Goal: Task Accomplishment & Management: Complete application form

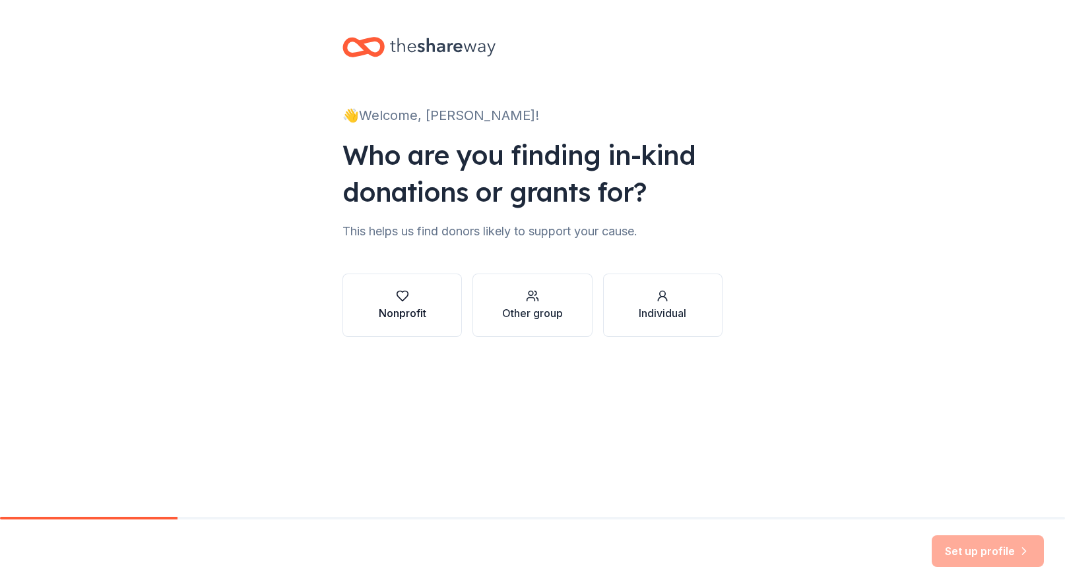
click at [414, 313] on div "Nonprofit" at bounding box center [402, 313] width 47 height 16
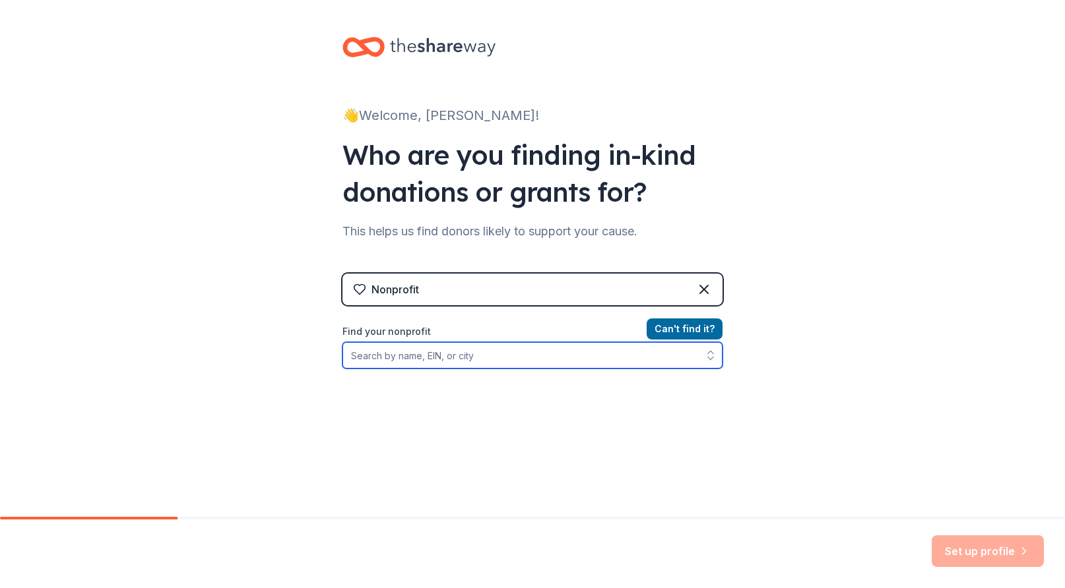
click at [443, 358] on input "Find your nonprofit" at bounding box center [532, 355] width 380 height 26
type input "Hephatha"
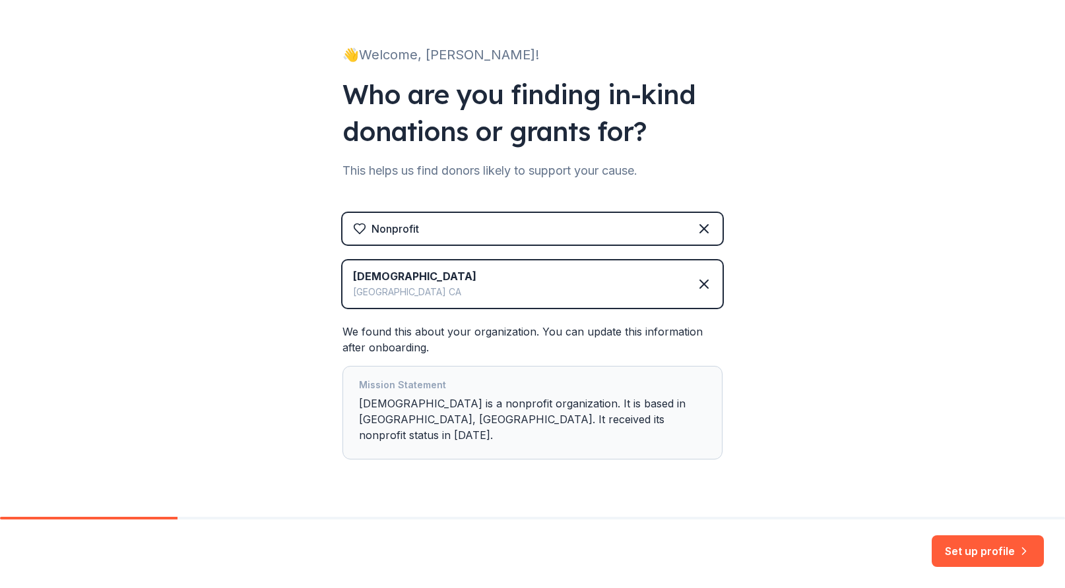
scroll to position [62, 0]
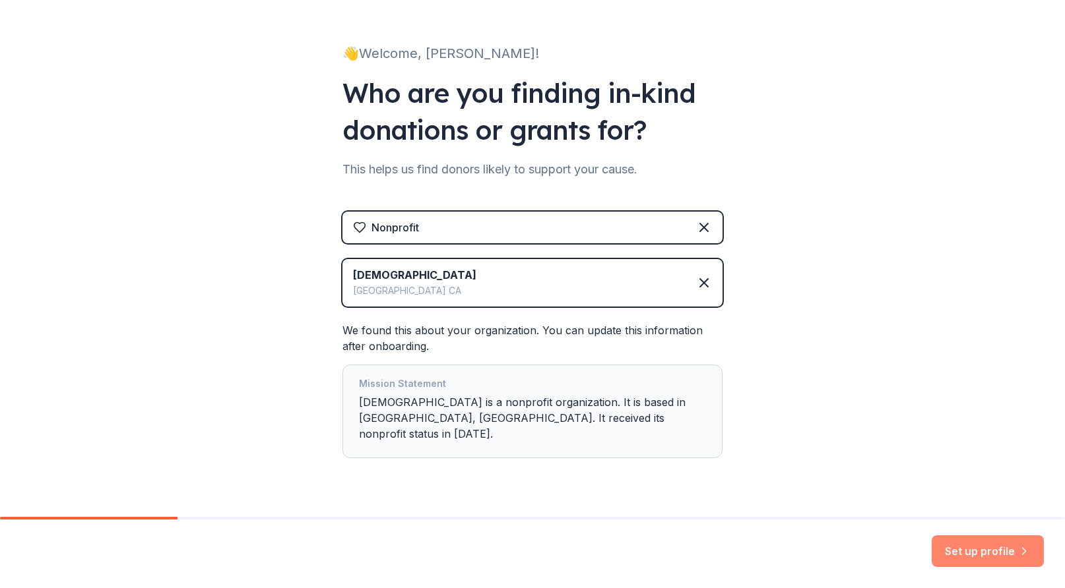
click at [976, 554] on button "Set up profile" at bounding box center [987, 552] width 112 height 32
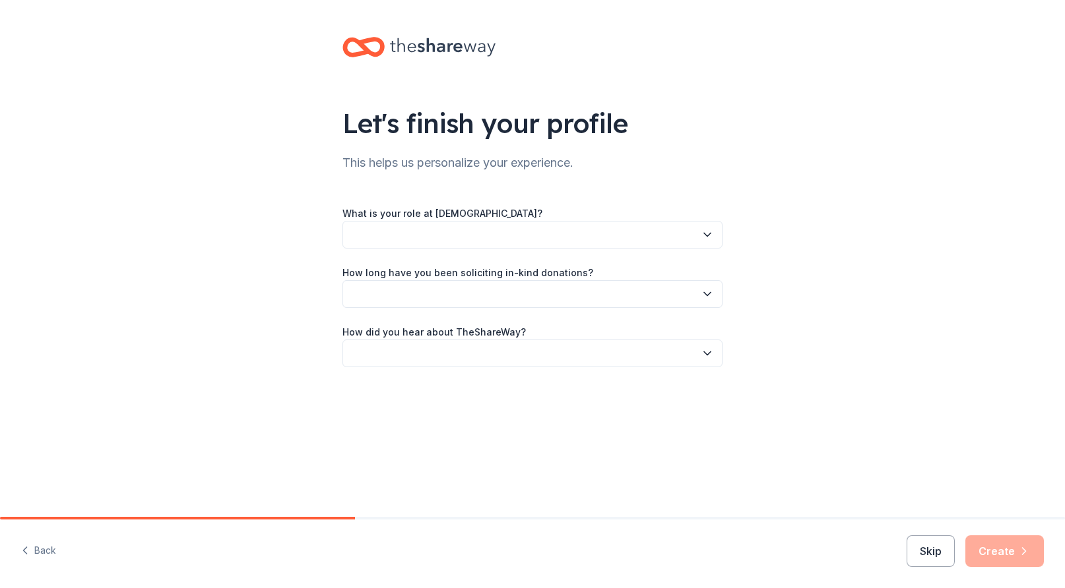
click at [654, 244] on button "button" at bounding box center [532, 235] width 380 height 28
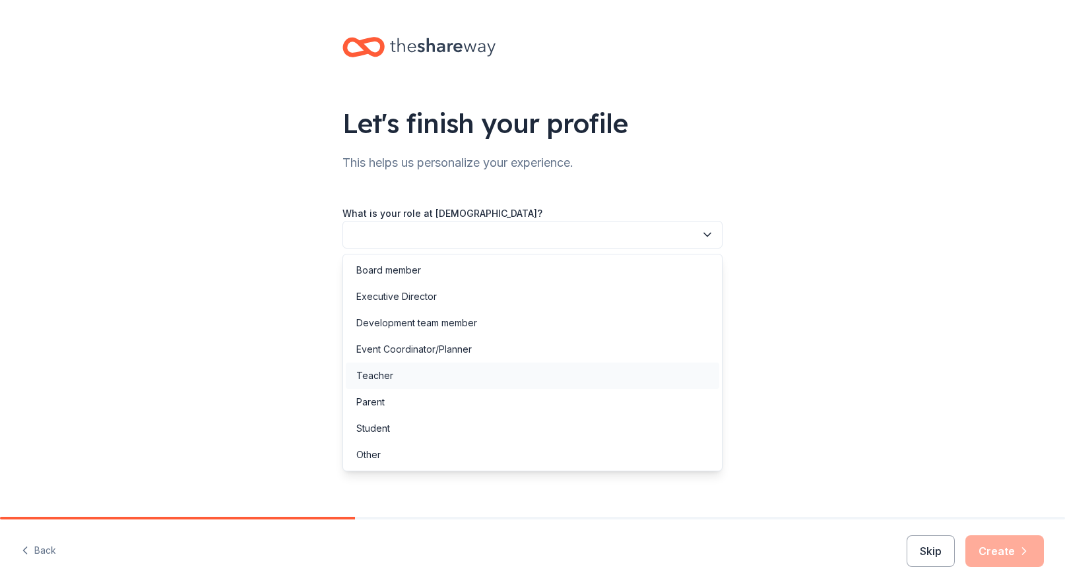
click at [419, 377] on div "Teacher" at bounding box center [532, 376] width 373 height 26
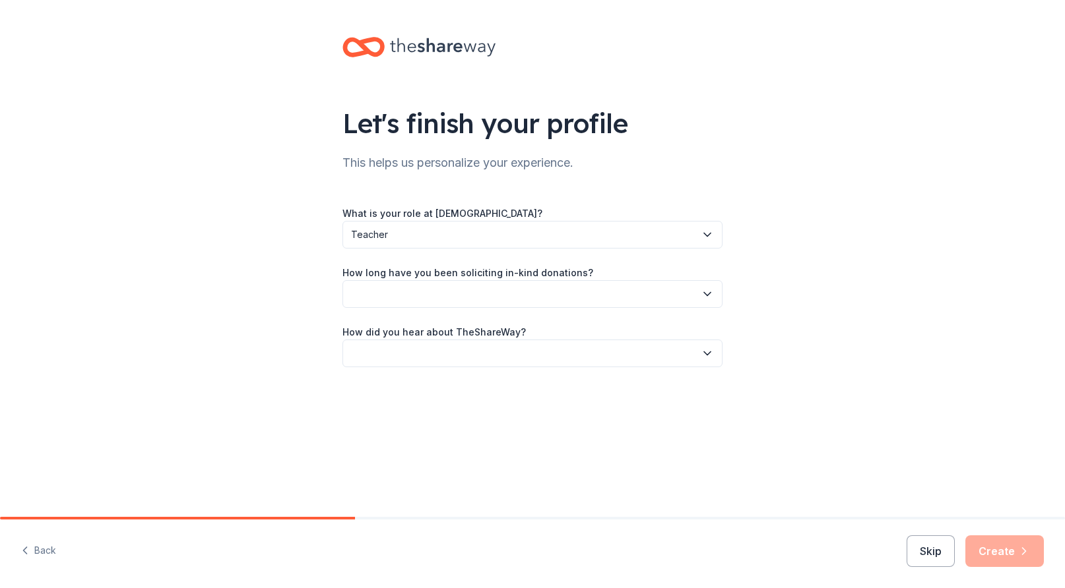
click at [530, 290] on button "button" at bounding box center [532, 294] width 380 height 28
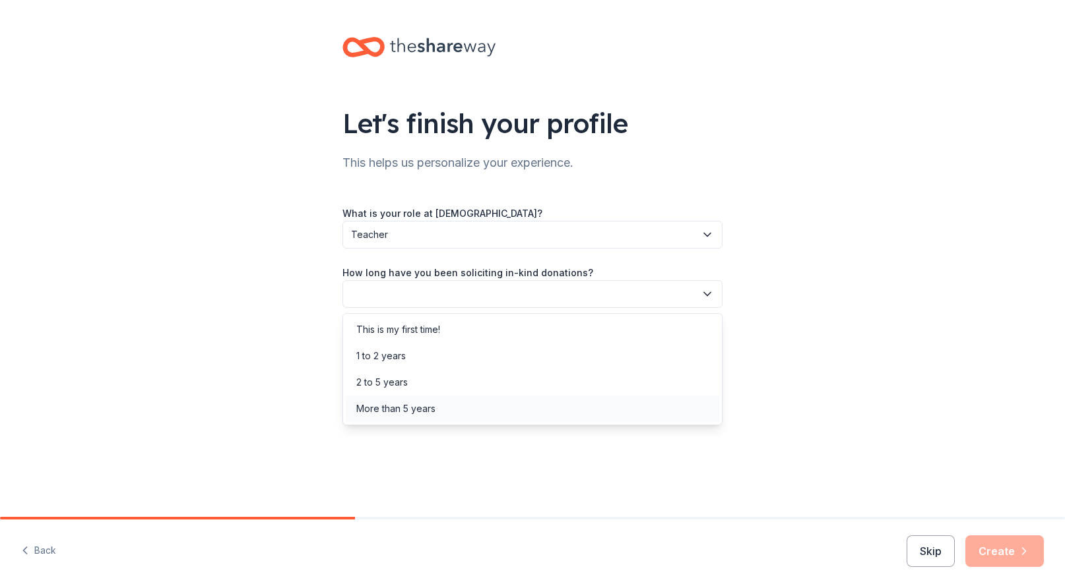
click at [487, 412] on div "More than 5 years" at bounding box center [532, 409] width 373 height 26
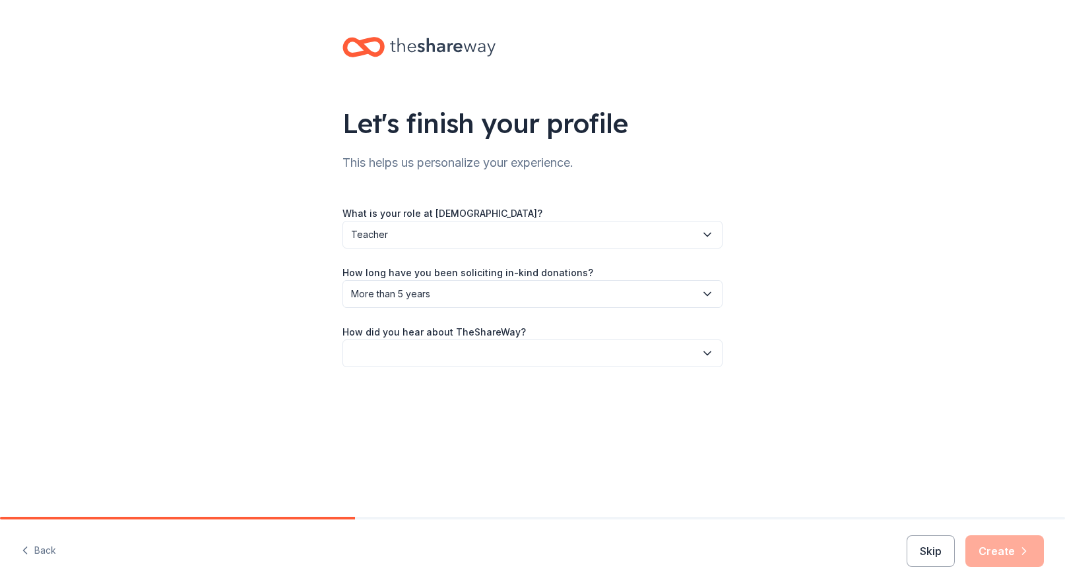
click at [525, 353] on button "button" at bounding box center [532, 354] width 380 height 28
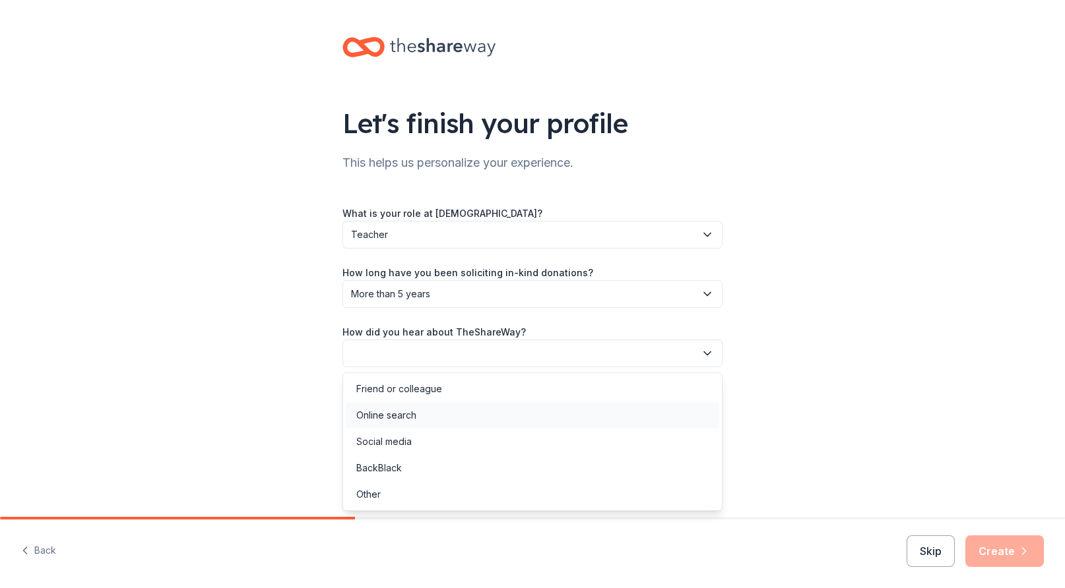
click at [482, 422] on div "Online search" at bounding box center [532, 415] width 373 height 26
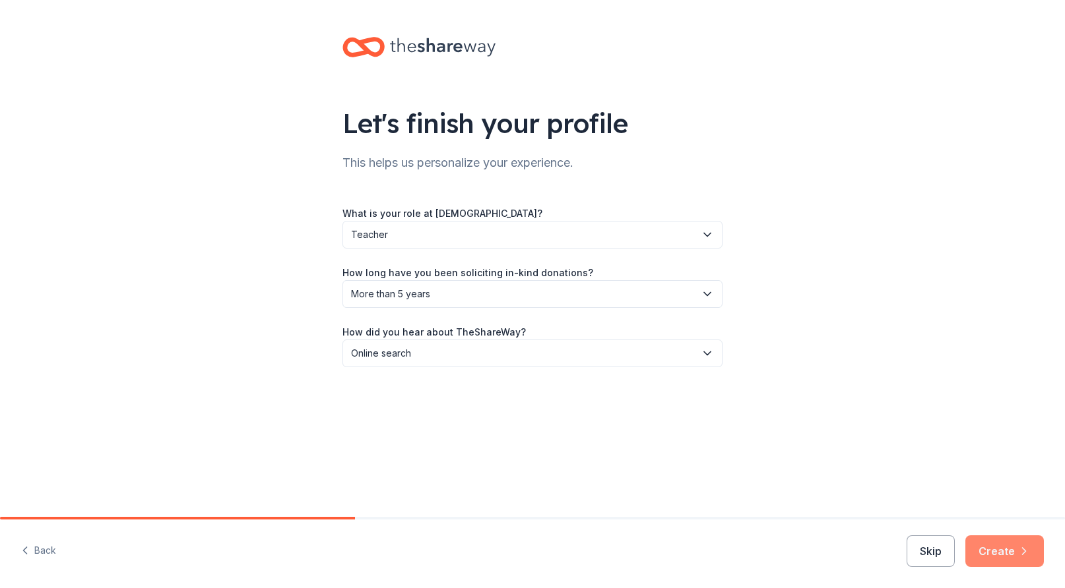
click at [1001, 549] on button "Create" at bounding box center [1004, 552] width 78 height 32
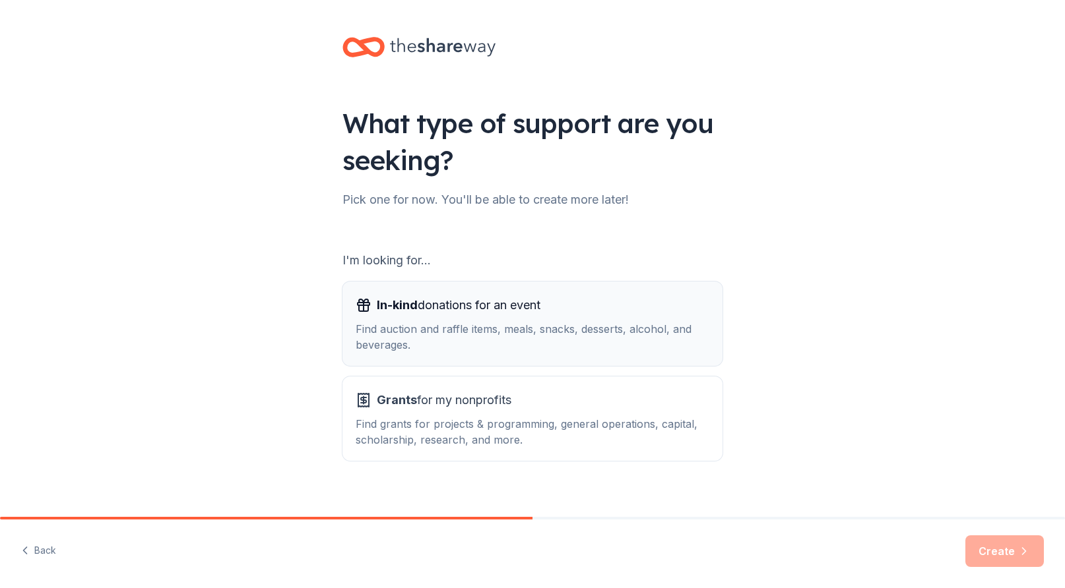
click at [479, 332] on div "Find auction and raffle items, meals, snacks, desserts, alcohol, and beverages." at bounding box center [533, 337] width 354 height 32
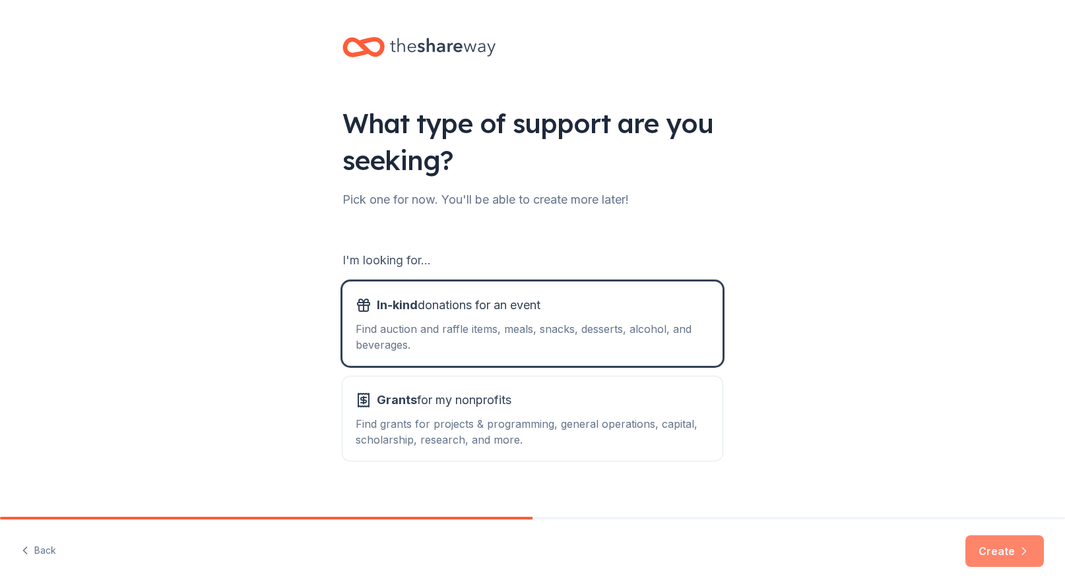
click at [1005, 542] on button "Create" at bounding box center [1004, 552] width 78 height 32
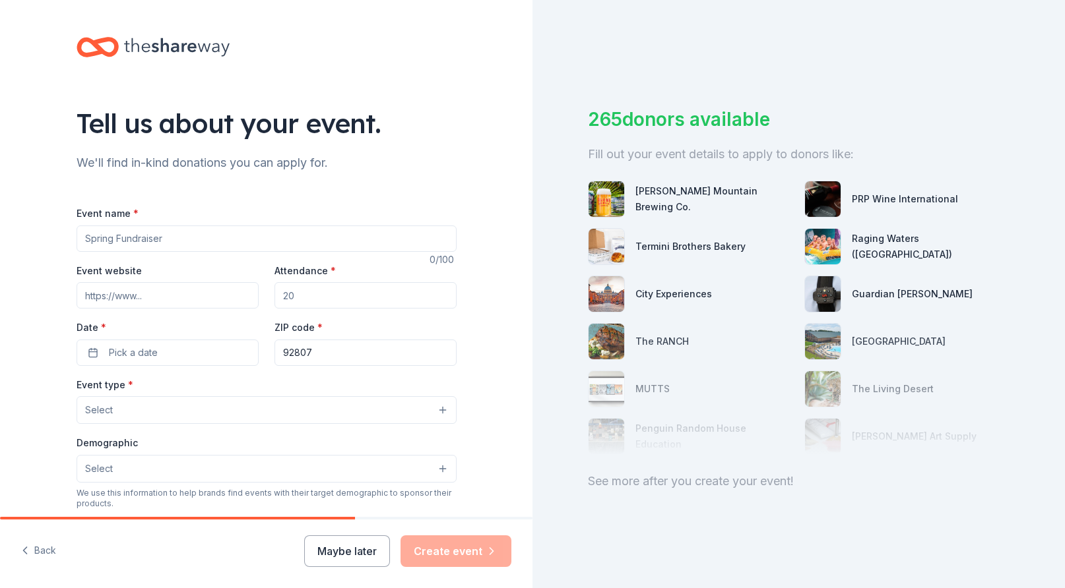
click at [210, 243] on input "Event name *" at bounding box center [267, 239] width 380 height 26
type input "Golf tournament fundraiser"
click at [305, 295] on input "Attendance *" at bounding box center [365, 295] width 182 height 26
type input "4"
type input "50"
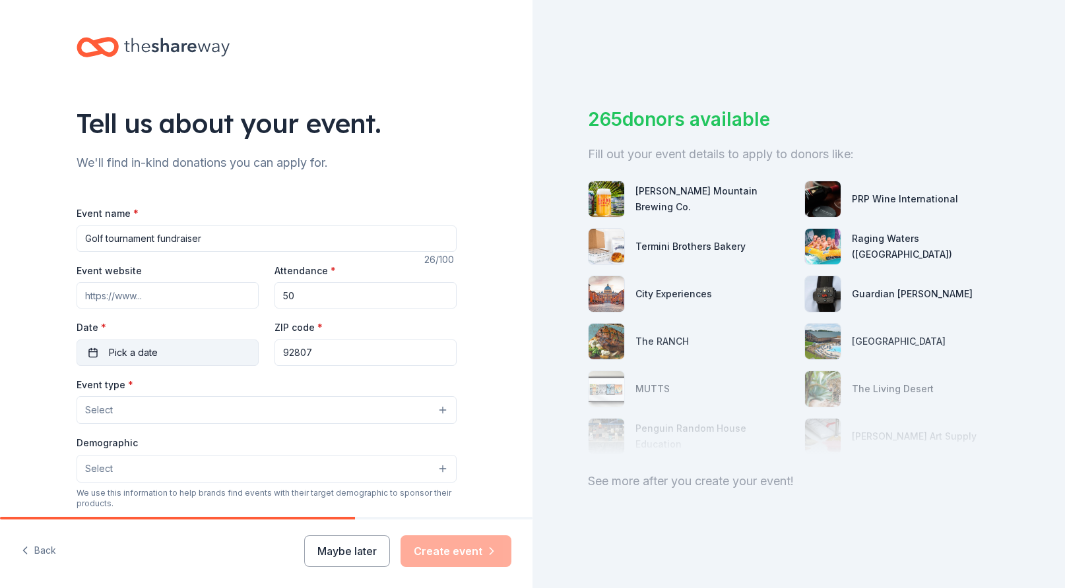
click at [135, 358] on span "Pick a date" at bounding box center [133, 353] width 49 height 16
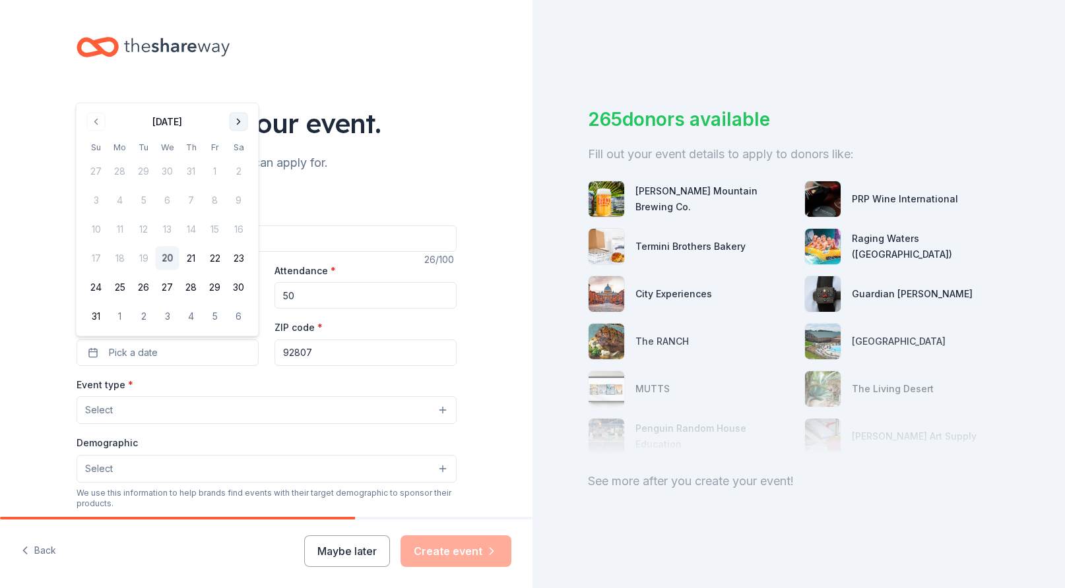
click at [236, 115] on button "Go to next month" at bounding box center [239, 122] width 18 height 18
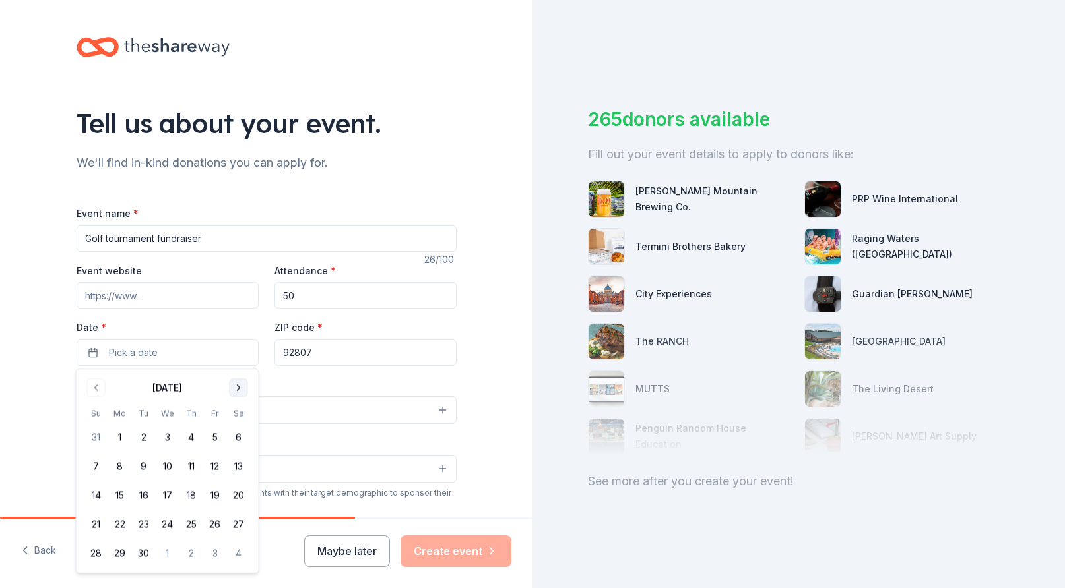
click at [244, 387] on button "Go to next month" at bounding box center [239, 388] width 18 height 18
click at [238, 438] on button "4" at bounding box center [239, 437] width 24 height 24
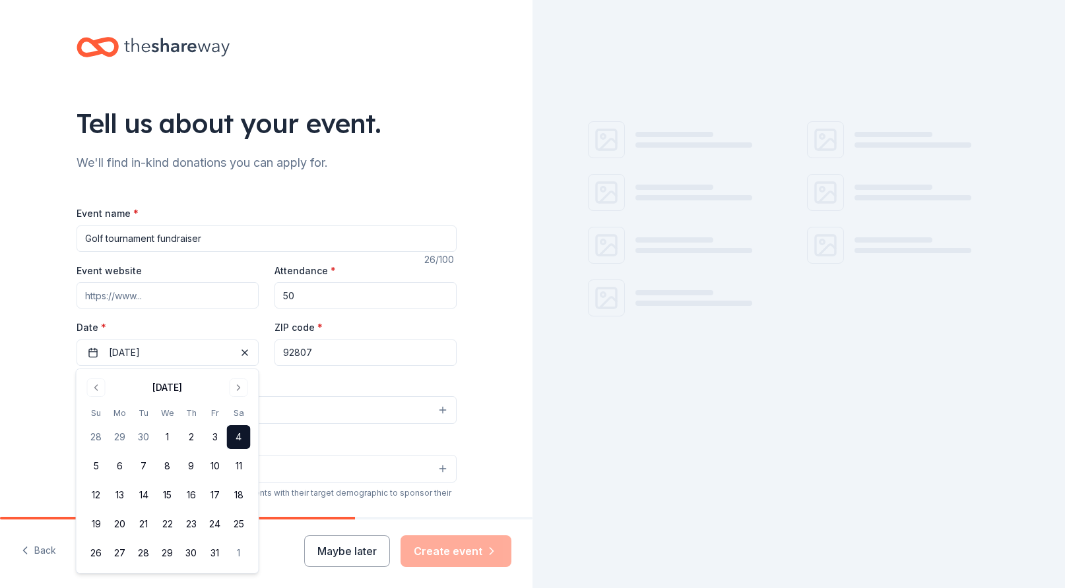
click at [326, 389] on div "Event type * Select" at bounding box center [267, 401] width 380 height 48
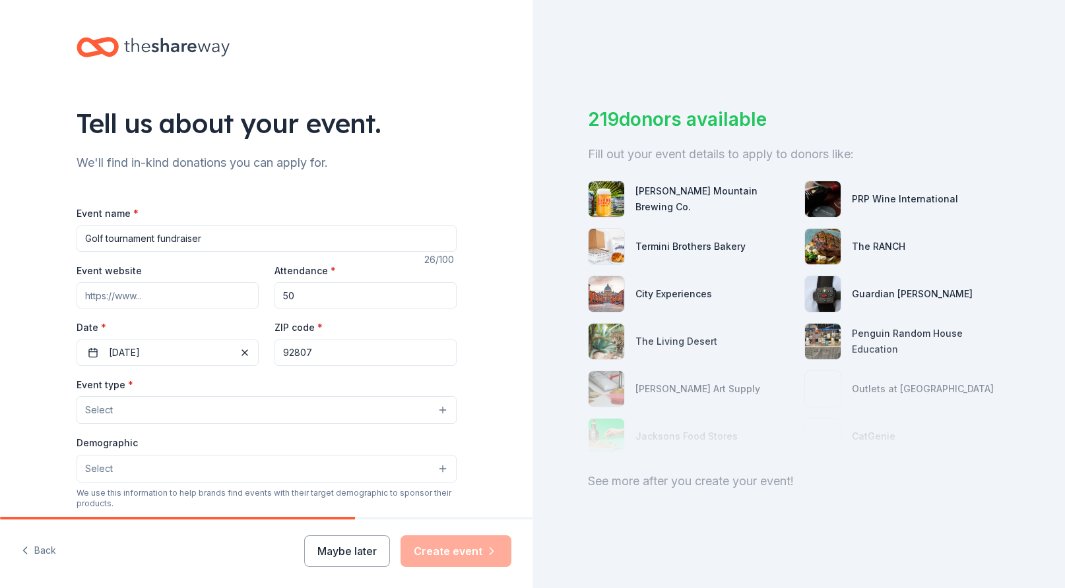
click at [220, 413] on button "Select" at bounding box center [267, 410] width 380 height 28
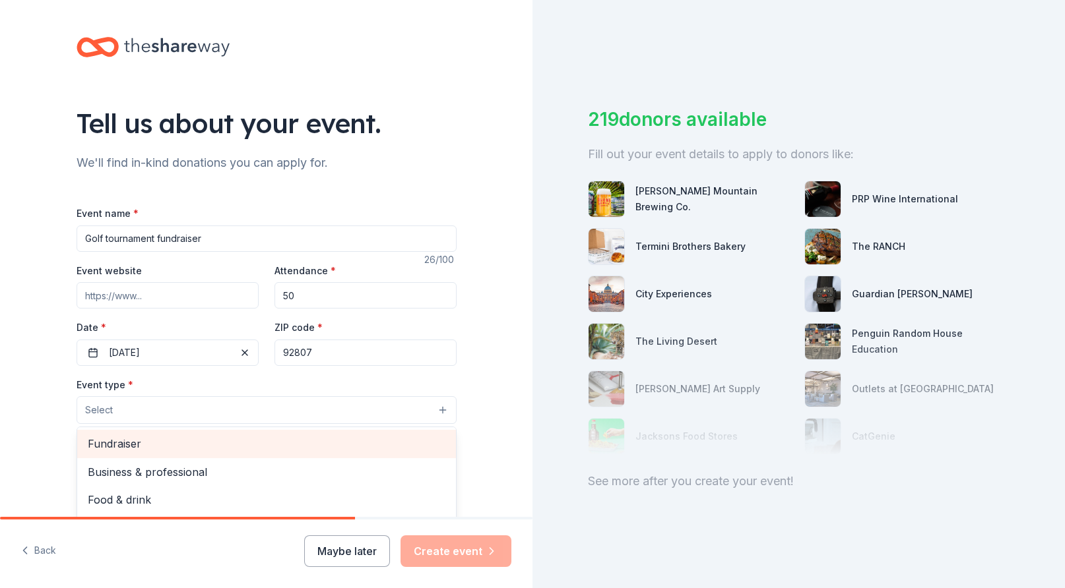
click at [191, 447] on span "Fundraiser" at bounding box center [266, 443] width 357 height 17
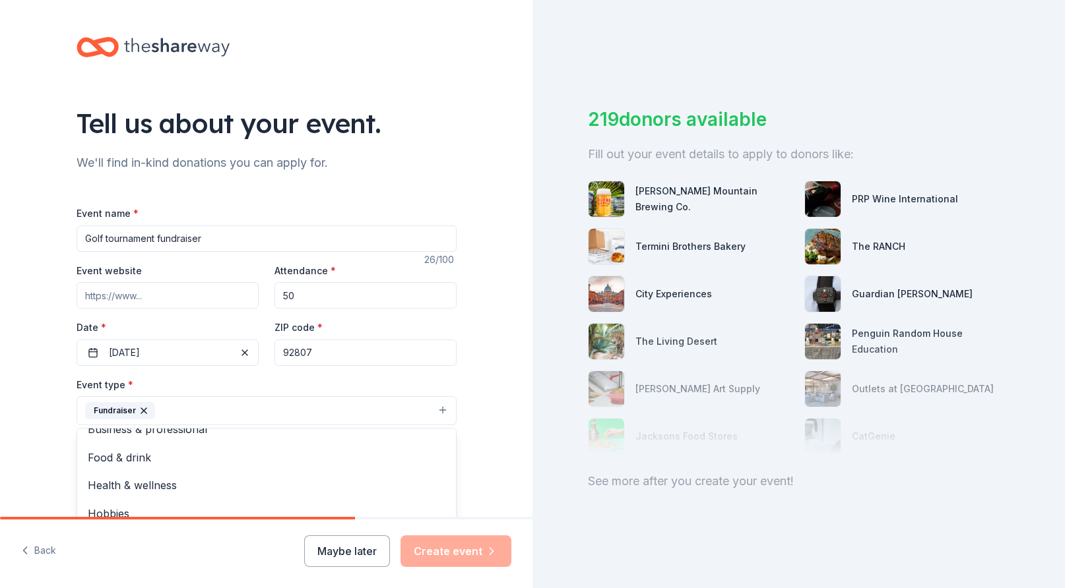
click at [39, 418] on div "Tell us about your event. We'll find in-kind donations you can apply for. Event…" at bounding box center [266, 439] width 532 height 879
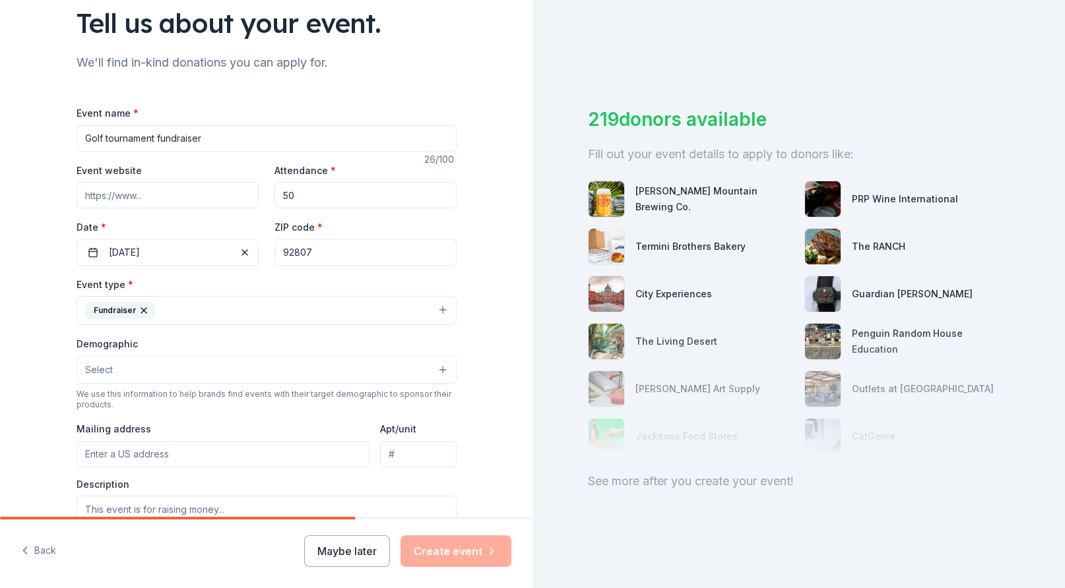
scroll to position [101, 0]
click at [147, 372] on button "Select" at bounding box center [267, 370] width 380 height 28
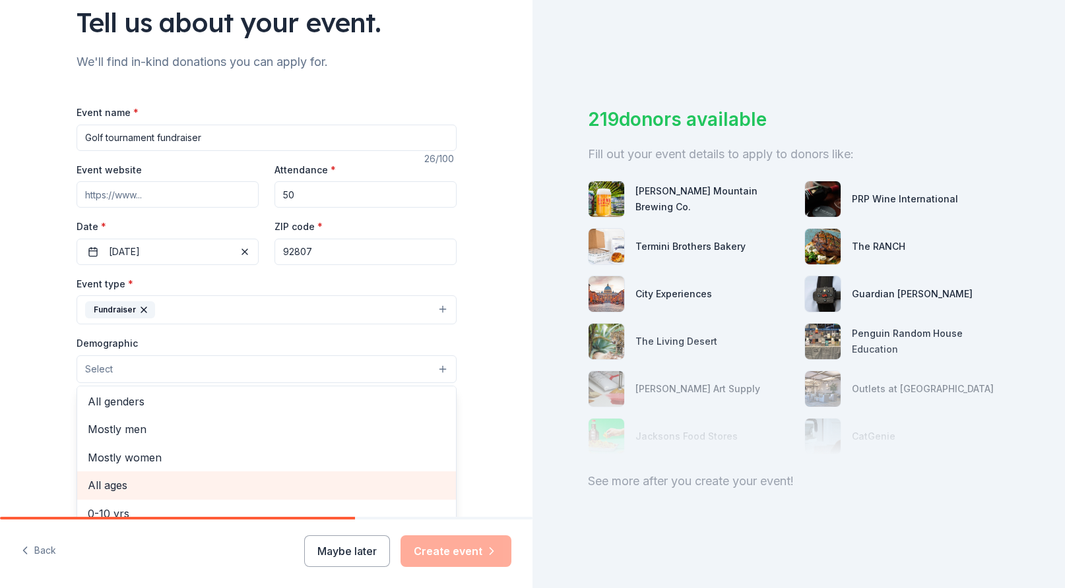
scroll to position [1, 0]
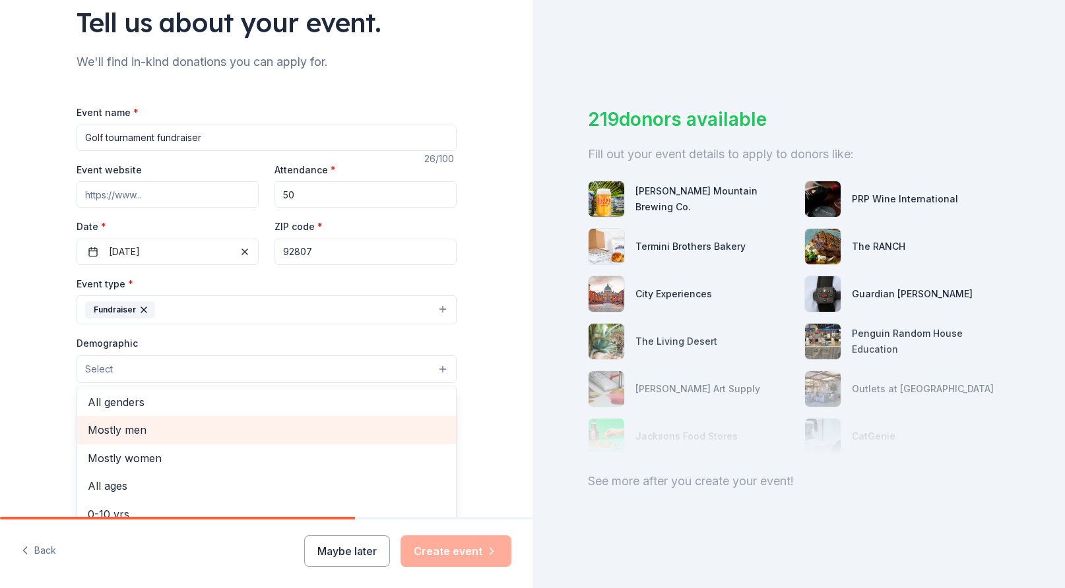
click at [141, 429] on span "Mostly men" at bounding box center [266, 429] width 357 height 17
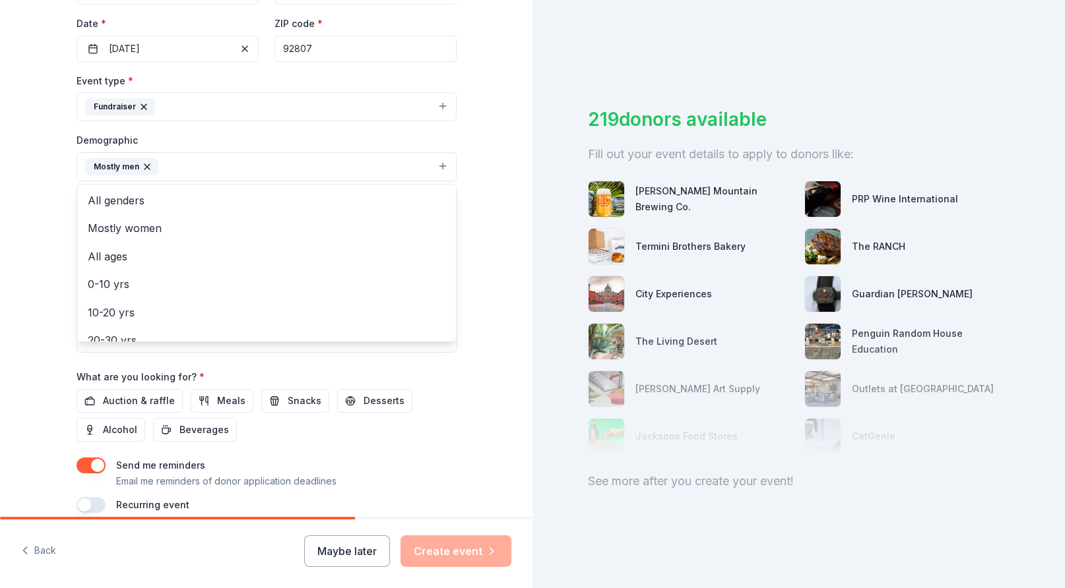
scroll to position [309, 0]
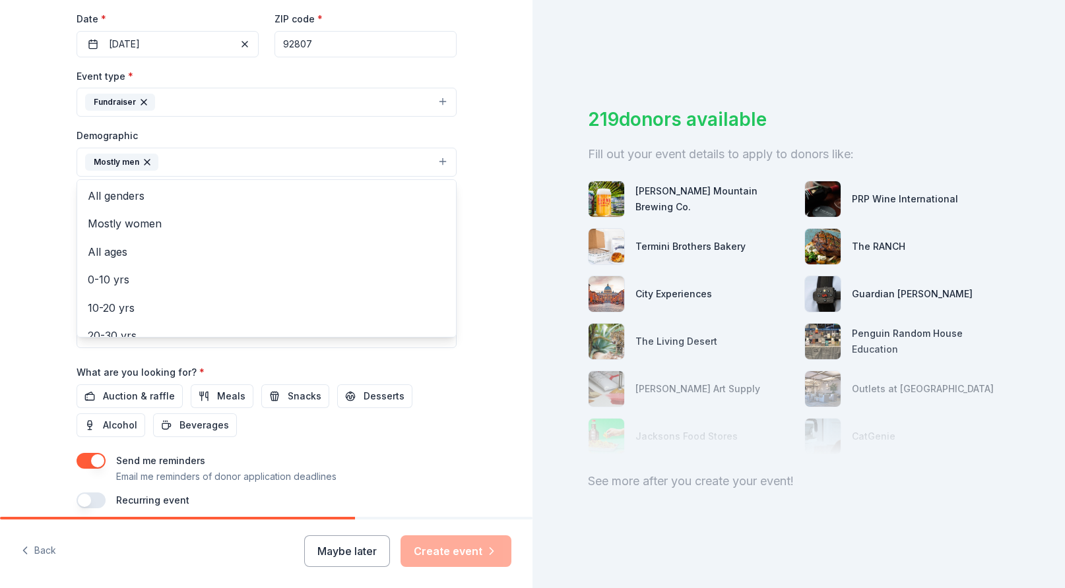
click at [36, 389] on div "Tell us about your event. We'll find in-kind donations you can apply for. Event…" at bounding box center [266, 131] width 532 height 881
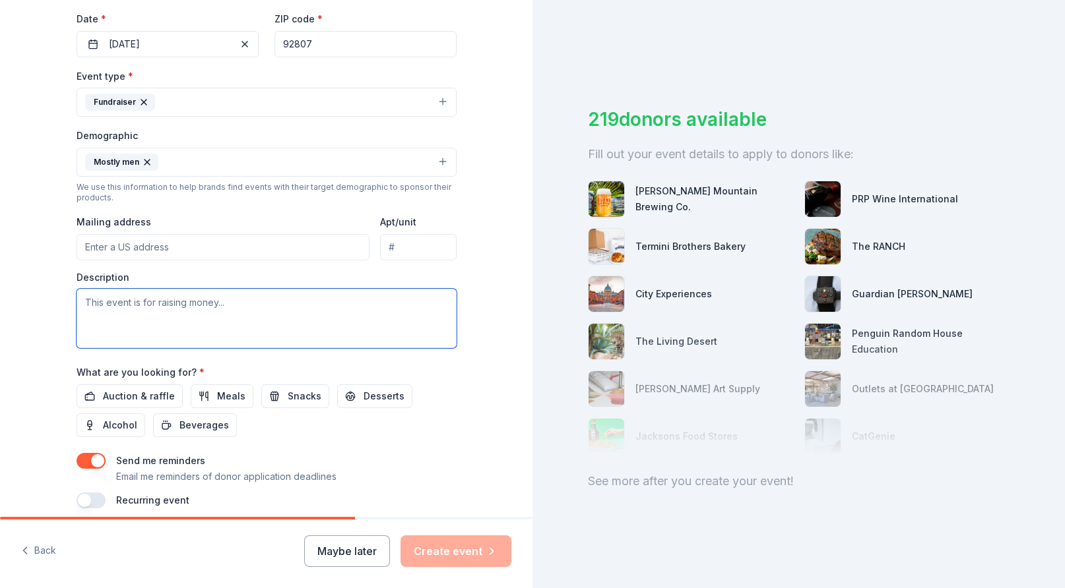
click at [199, 308] on textarea at bounding box center [267, 318] width 380 height 59
click at [251, 297] on textarea "This event is to raise money and awarness of our orphan ministry in Guatemala." at bounding box center [267, 318] width 380 height 59
click at [181, 328] on textarea "This event is to raise money and awareness of our orphan ministry in Guatemala." at bounding box center [267, 318] width 380 height 59
paste textarea "https://www.childbeyond.org/"
click at [133, 316] on textarea "This event is to raise money and awareness of our orphan ministry in Guatemala.…" at bounding box center [267, 318] width 380 height 59
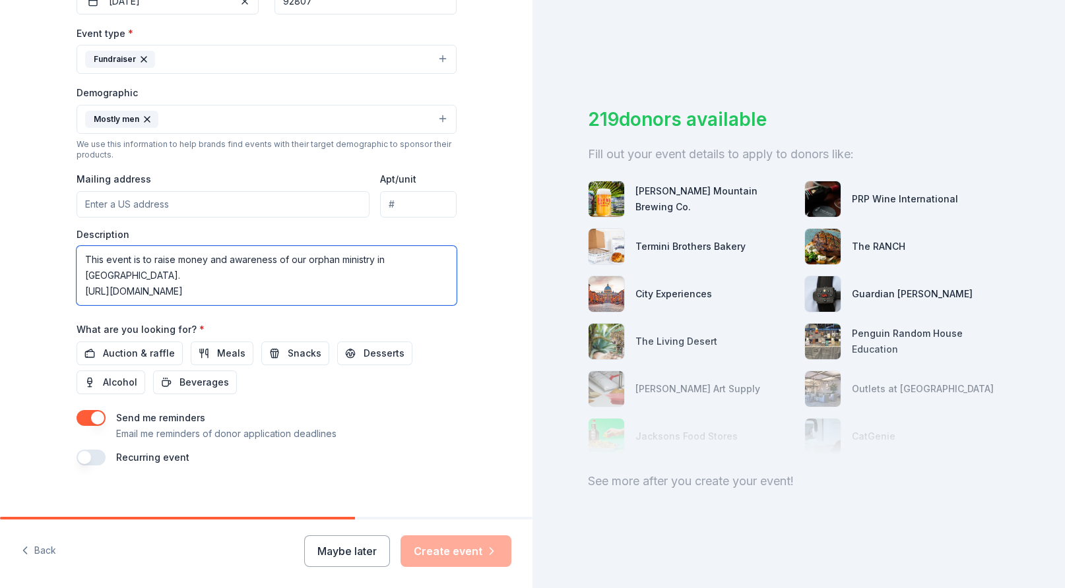
scroll to position [363, 0]
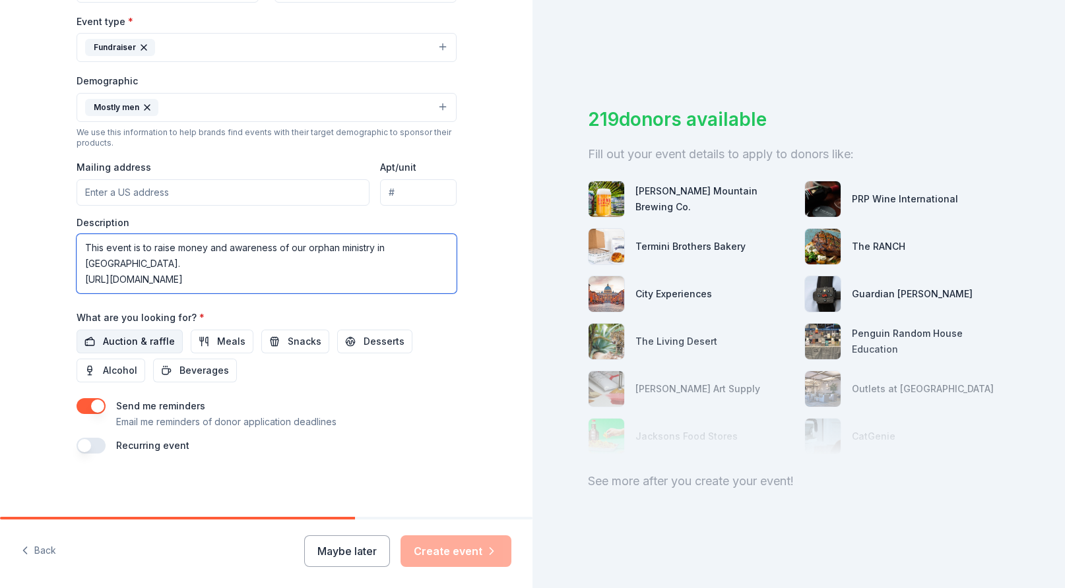
type textarea "This event is to raise money and awareness of our orphan ministry in [GEOGRAPHI…"
click at [140, 339] on span "Auction & raffle" at bounding box center [139, 342] width 72 height 16
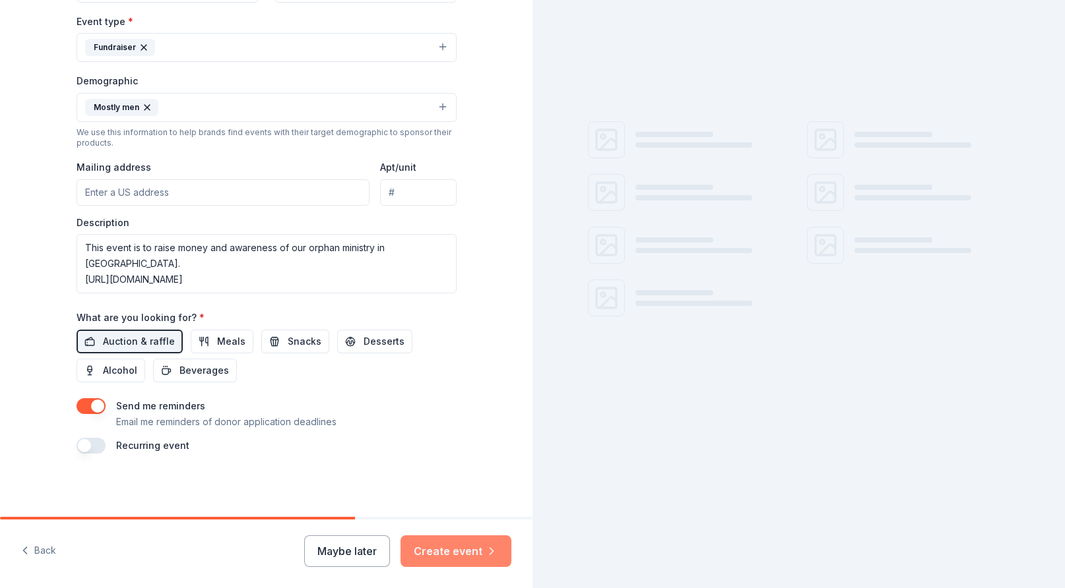
click at [454, 553] on button "Create event" at bounding box center [455, 552] width 111 height 32
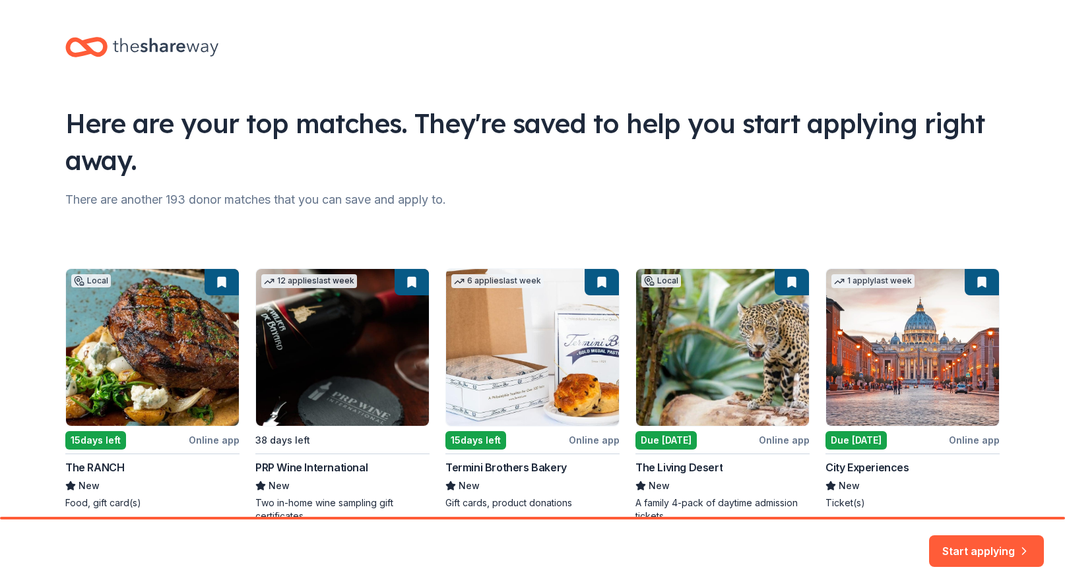
scroll to position [69, 0]
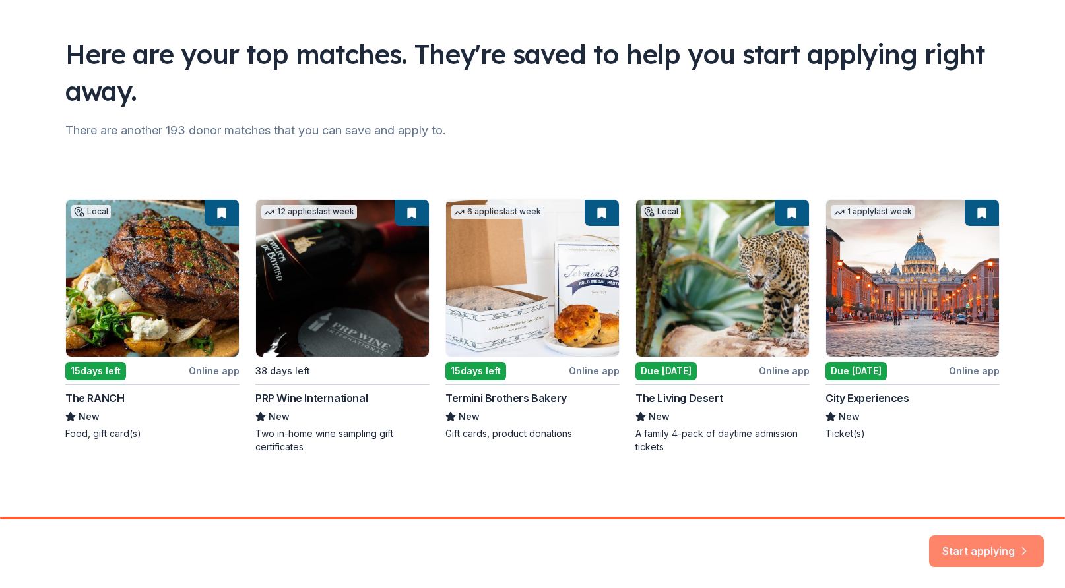
click at [978, 541] on button "Start applying" at bounding box center [986, 544] width 115 height 32
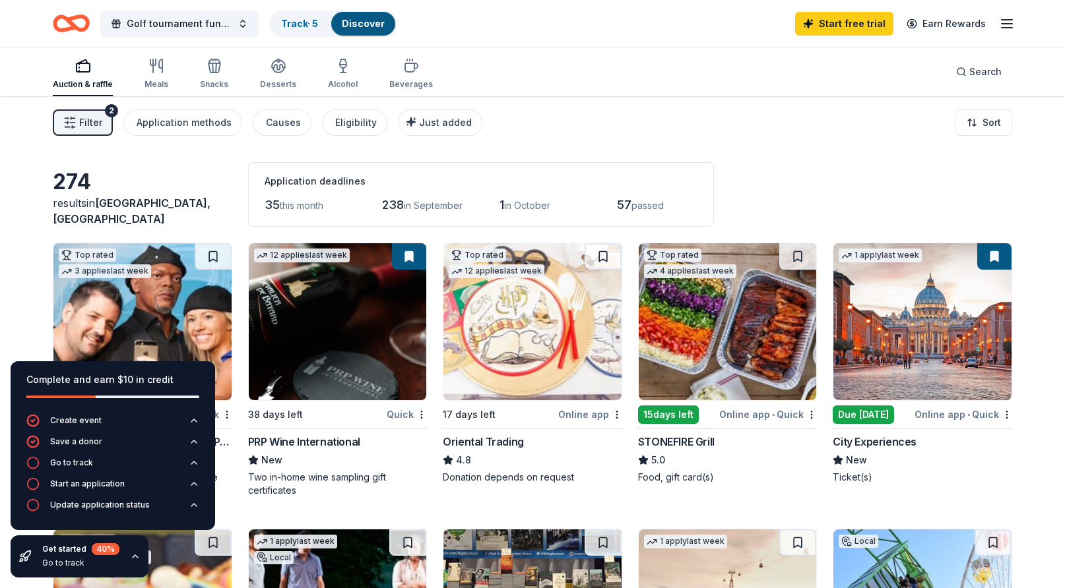
click at [688, 352] on img at bounding box center [727, 321] width 178 height 157
click at [988, 71] on span "Search" at bounding box center [985, 72] width 32 height 16
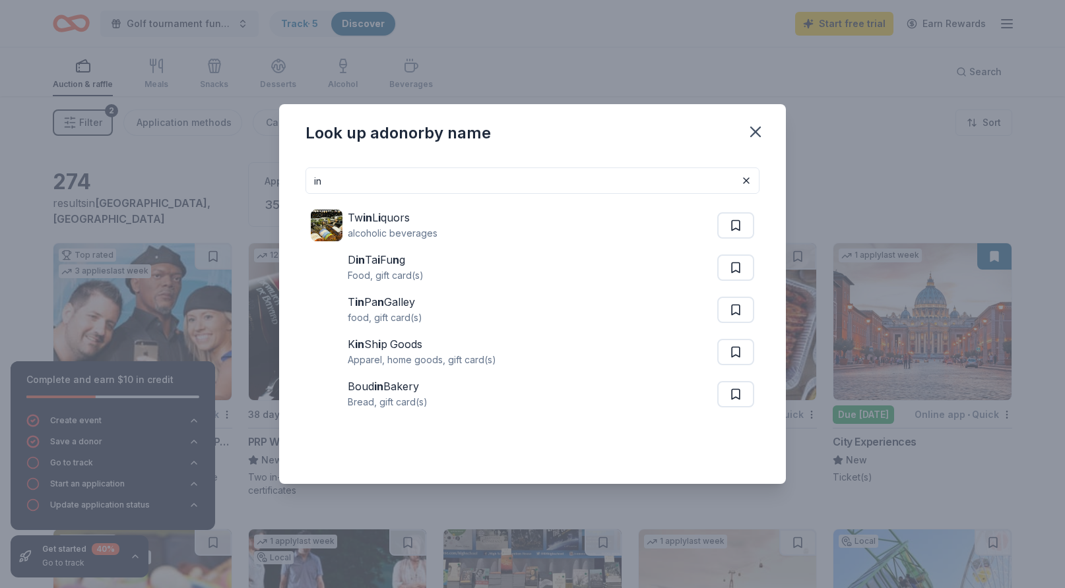
type input "i"
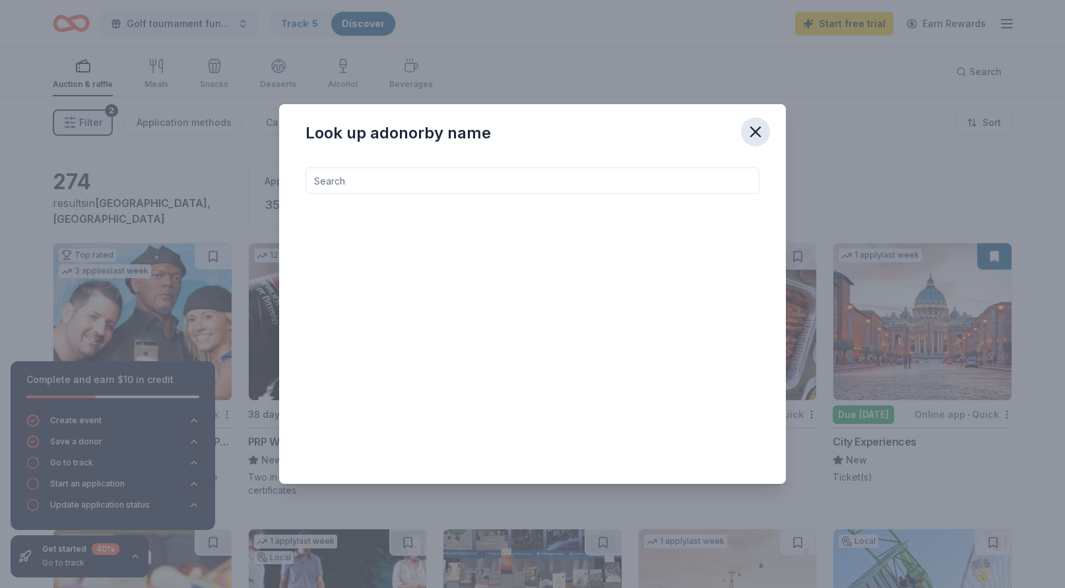
click at [757, 127] on icon "button" at bounding box center [755, 132] width 18 height 18
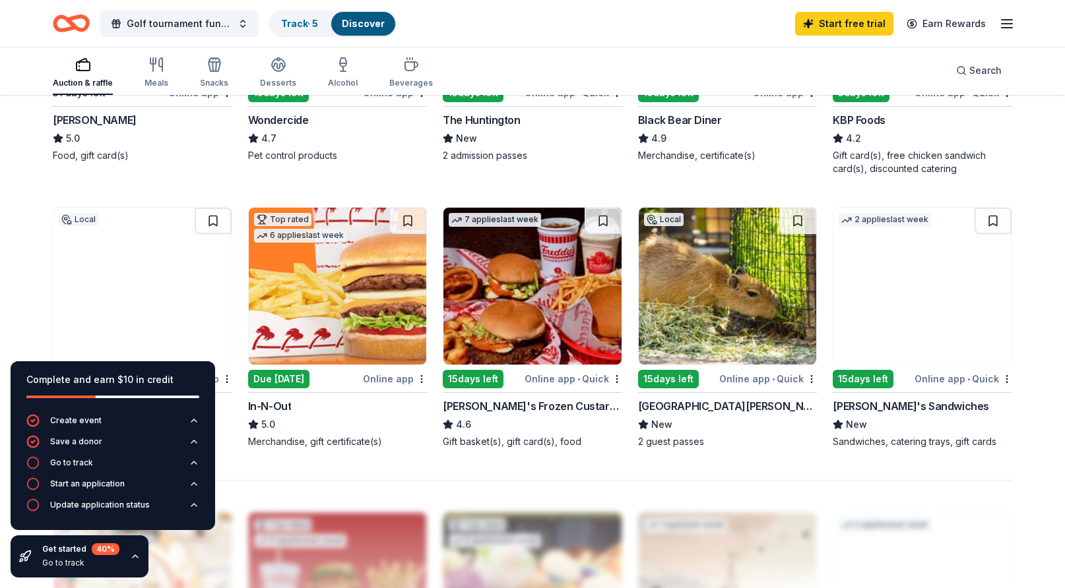
scroll to position [899, 0]
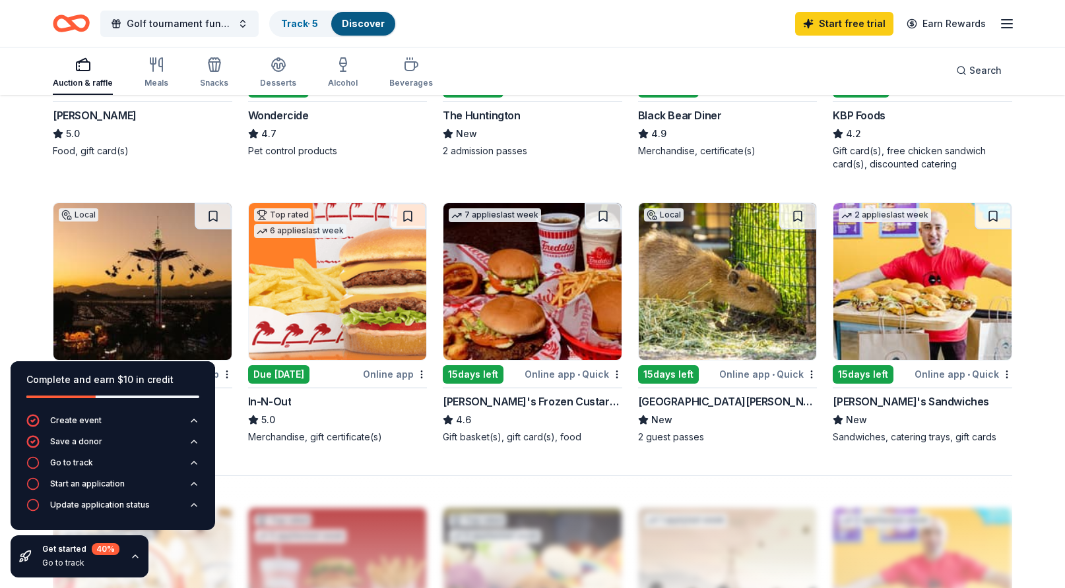
click at [325, 311] on img at bounding box center [338, 281] width 178 height 157
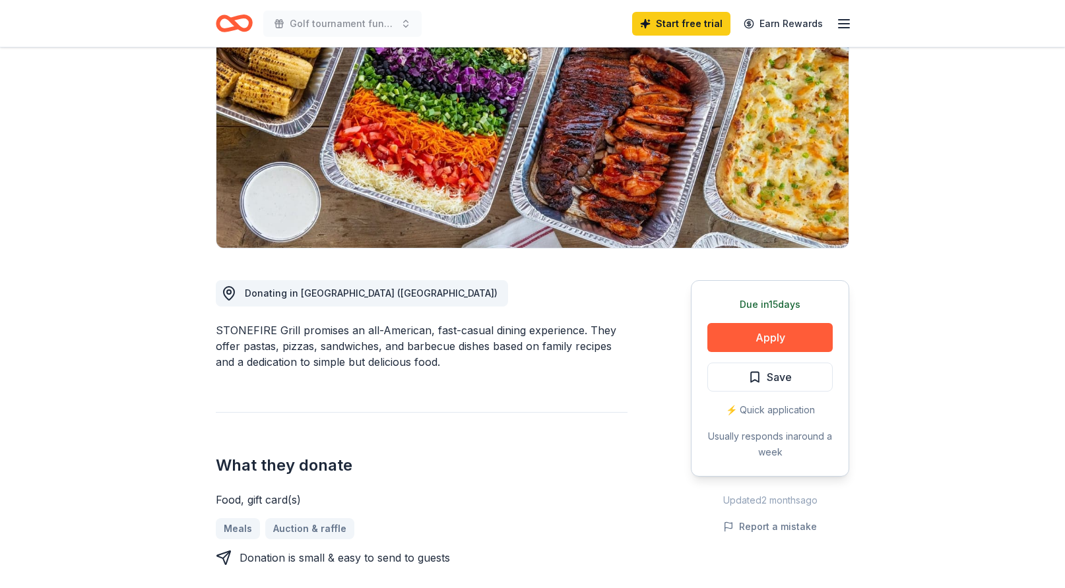
scroll to position [154, 0]
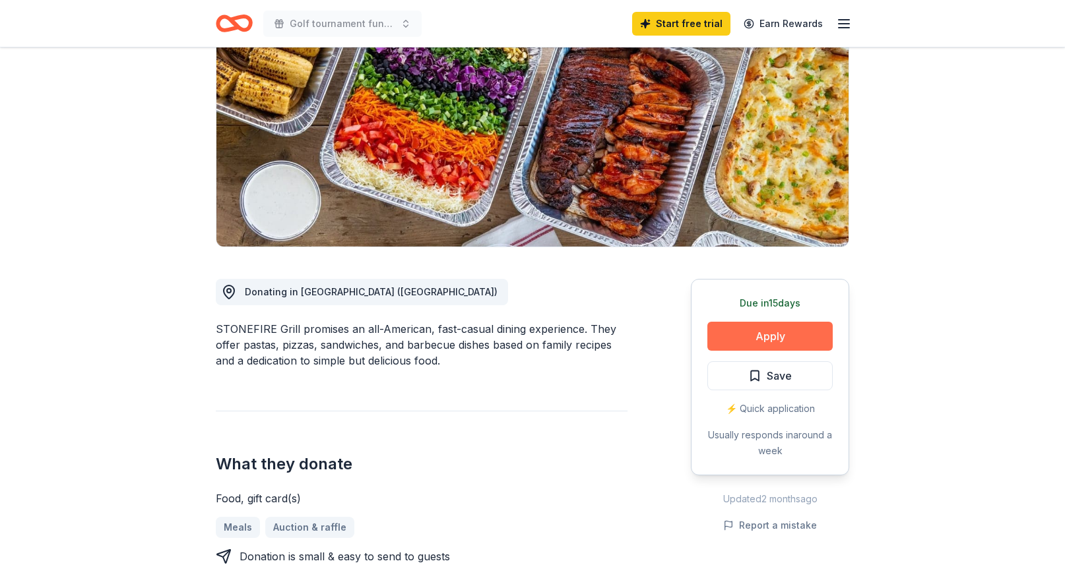
click at [780, 334] on button "Apply" at bounding box center [769, 336] width 125 height 29
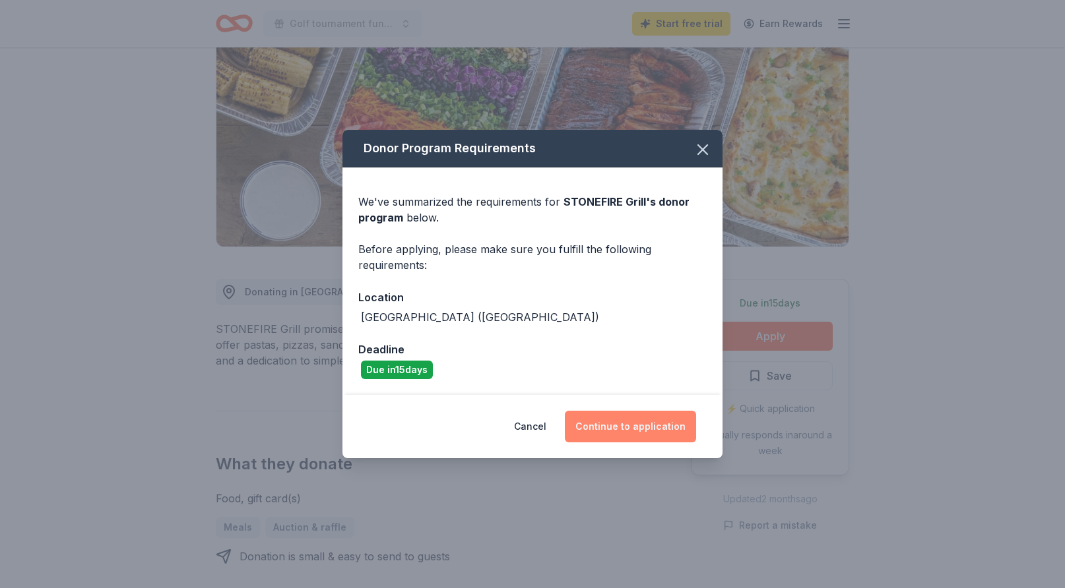
click at [642, 429] on button "Continue to application" at bounding box center [630, 427] width 131 height 32
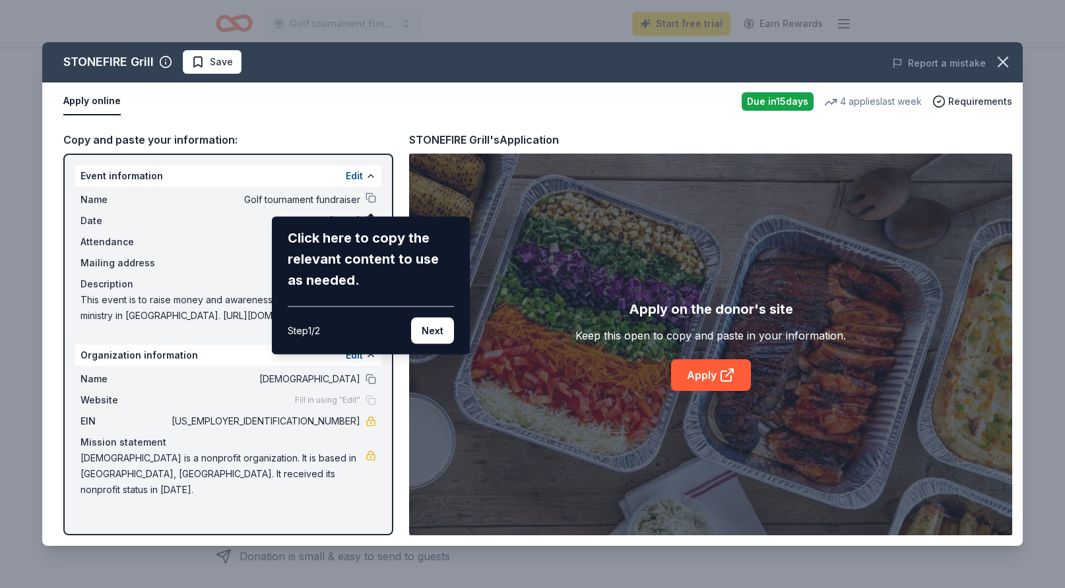
click at [379, 263] on div "Click here to copy the relevant content to use as needed." at bounding box center [371, 259] width 166 height 63
click at [367, 195] on div "STONEFIRE Grill Save Report a mistake Apply online Due [DATE] 4 applies last we…" at bounding box center [532, 294] width 980 height 504
click at [429, 333] on button "Next" at bounding box center [432, 331] width 43 height 26
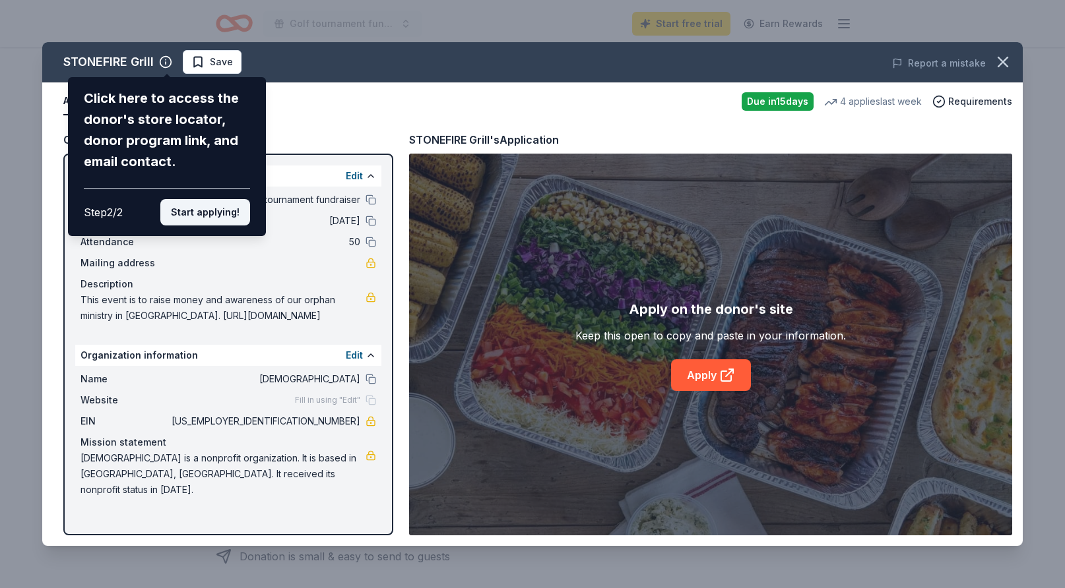
click at [219, 207] on button "Start applying!" at bounding box center [205, 212] width 90 height 26
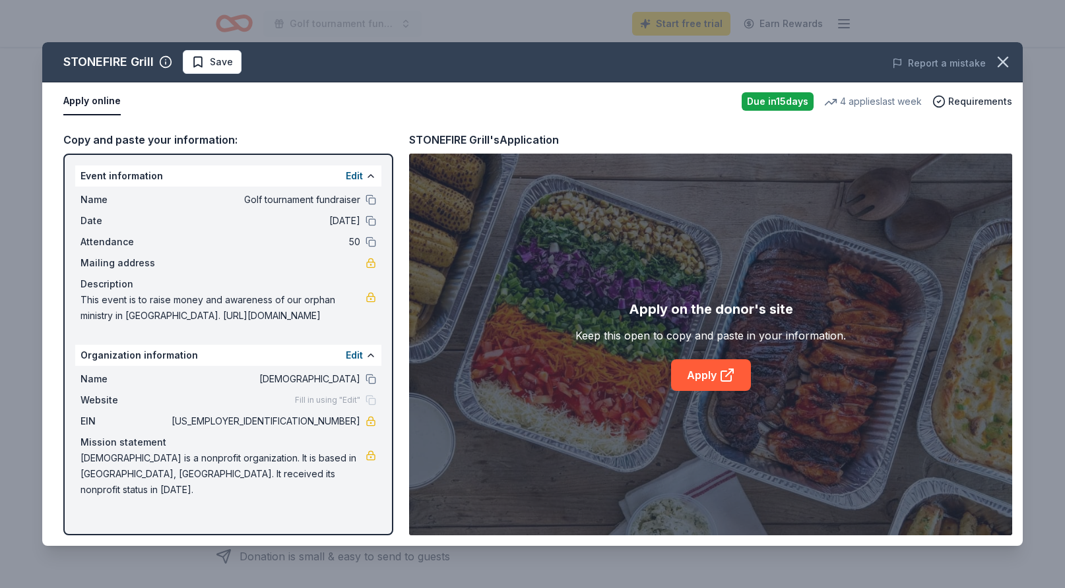
click at [698, 375] on div "STONEFIRE Grill Save Report a mistake Apply online Due [DATE] 4 applies last we…" at bounding box center [532, 294] width 980 height 504
click at [727, 376] on icon at bounding box center [727, 375] width 16 height 16
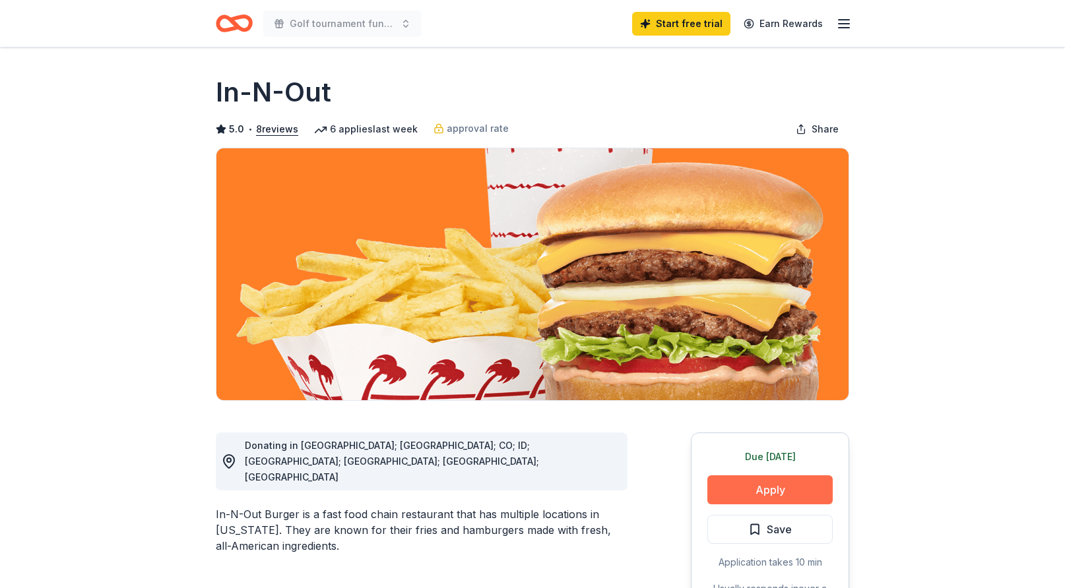
click at [770, 483] on button "Apply" at bounding box center [769, 490] width 125 height 29
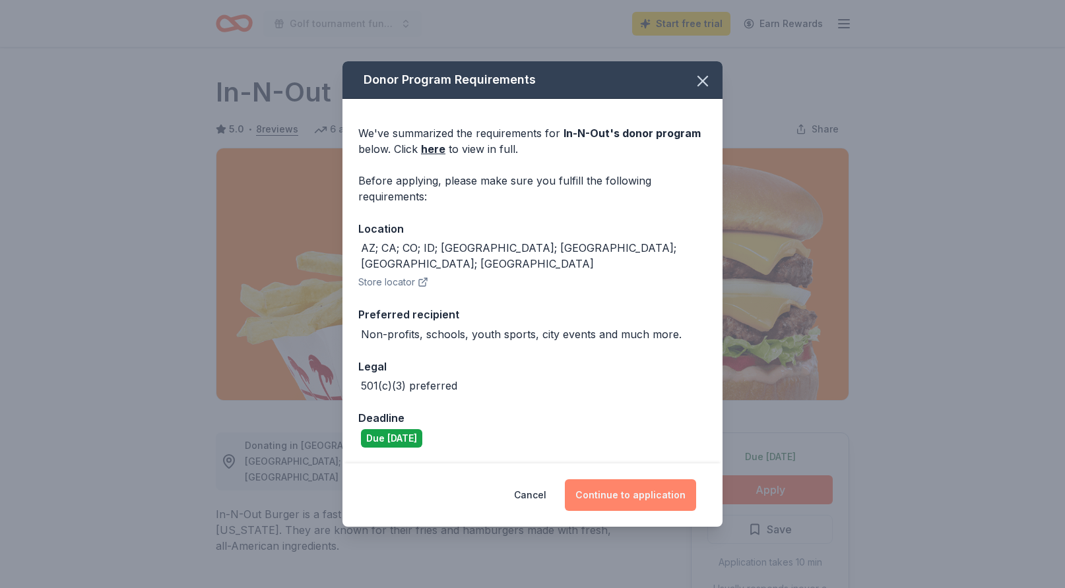
click at [637, 492] on button "Continue to application" at bounding box center [630, 496] width 131 height 32
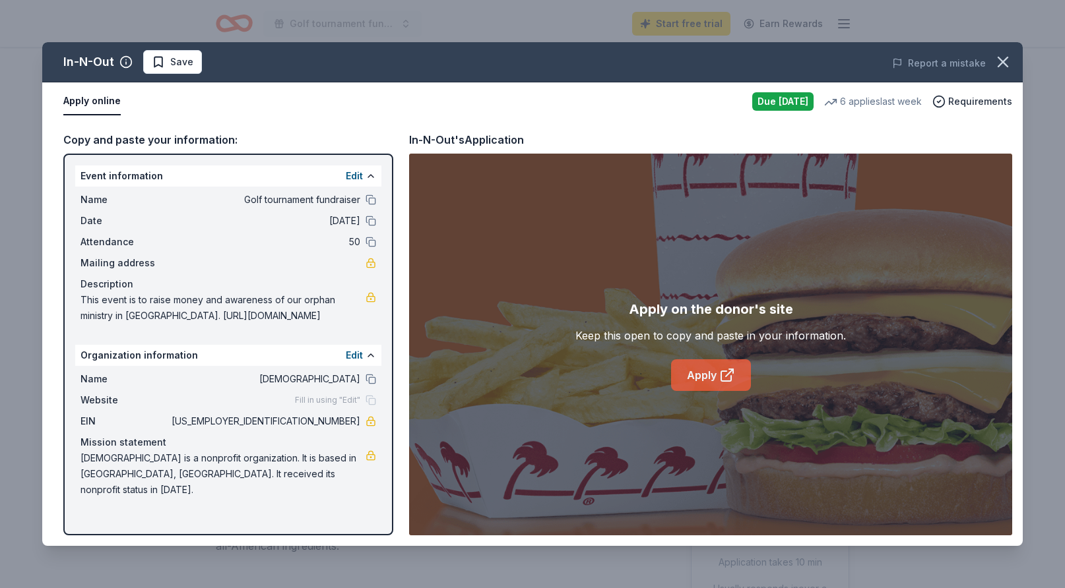
click at [697, 371] on link "Apply" at bounding box center [711, 375] width 80 height 32
